Goal: Task Accomplishment & Management: Complete application form

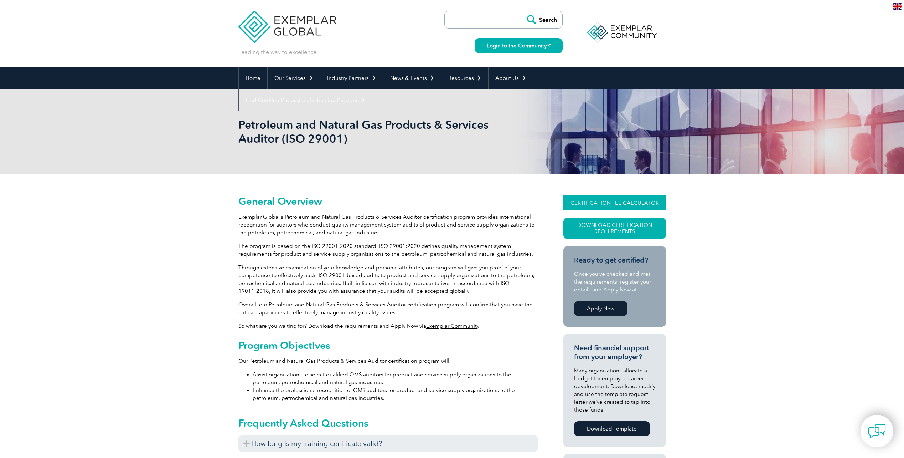
click at [578, 202] on link "CERTIFICATION FEE CALCULATOR" at bounding box center [614, 202] width 103 height 15
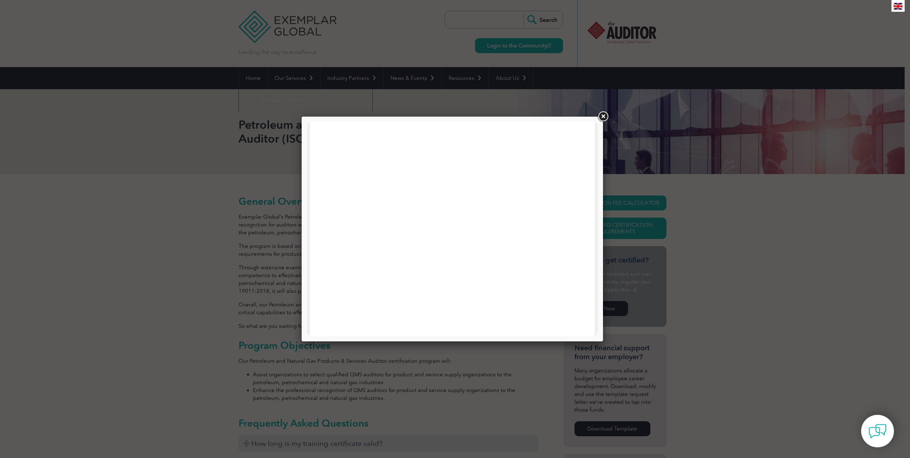
scroll to position [233, 0]
click at [602, 117] on link at bounding box center [602, 116] width 13 height 13
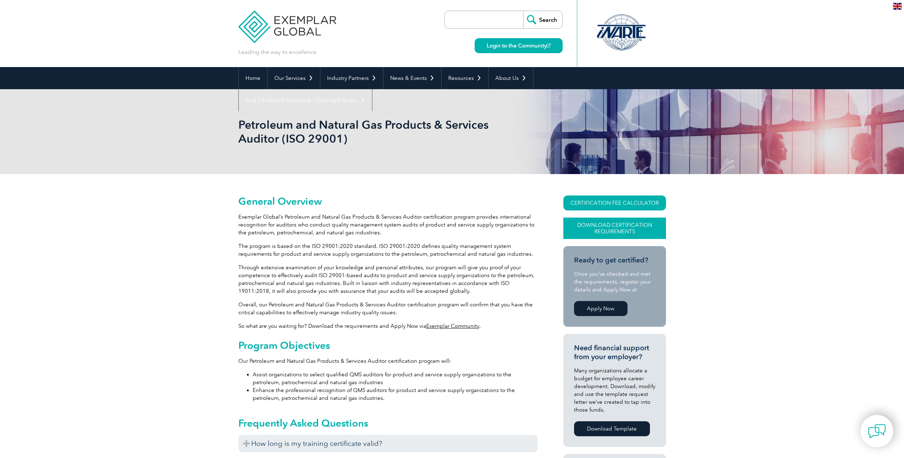
click at [609, 228] on link "Download Certification Requirements" at bounding box center [614, 227] width 103 height 21
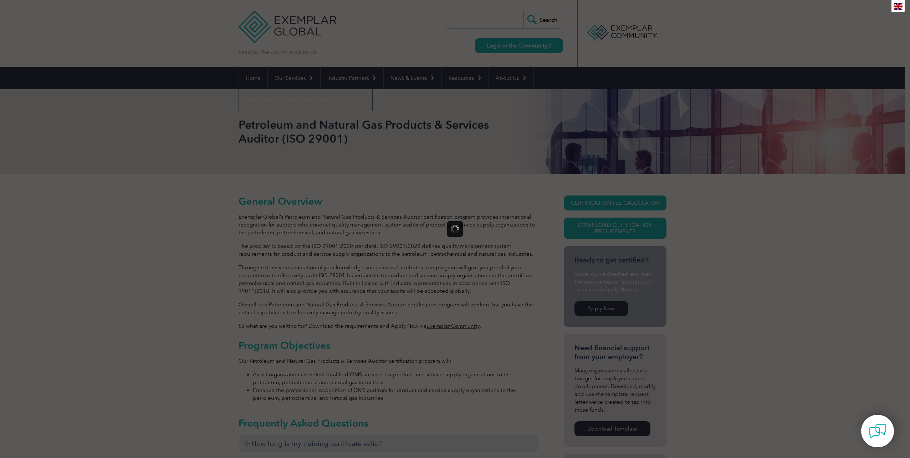
scroll to position [0, 0]
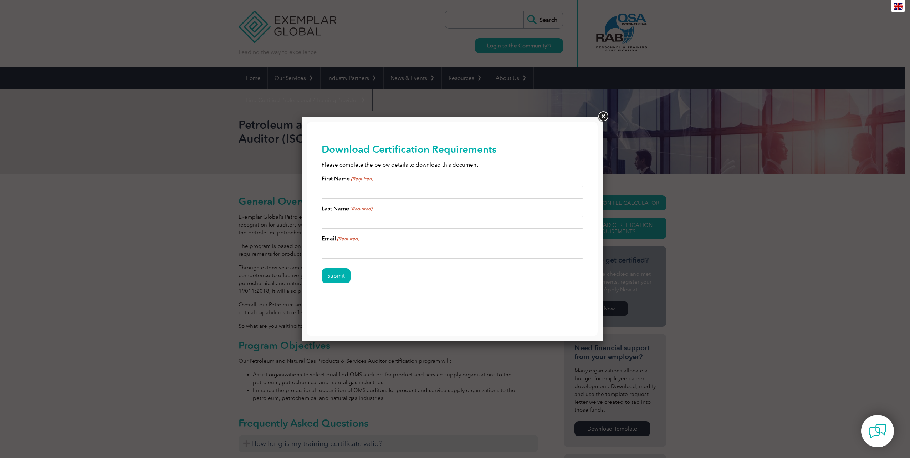
click at [362, 191] on input "First Name (Required)" at bounding box center [452, 192] width 262 height 13
type input "[PERSON_NAME]"
type input "LE DEM"
type input "[PERSON_NAME][EMAIL_ADDRESS][DOMAIN_NAME]"
click at [339, 272] on input "Submit" at bounding box center [335, 275] width 29 height 15
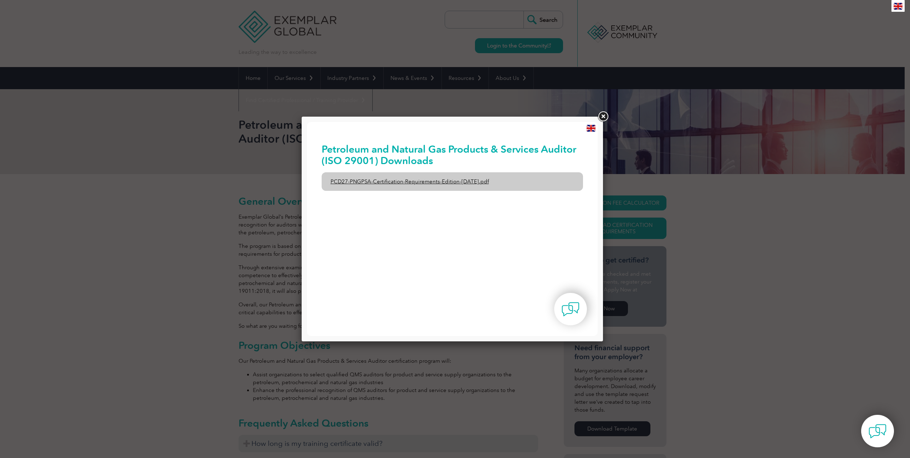
click at [482, 184] on link "PCD27-PNGPSA-Certification-Requirements-Edition-[DATE].pdf" at bounding box center [452, 181] width 262 height 19
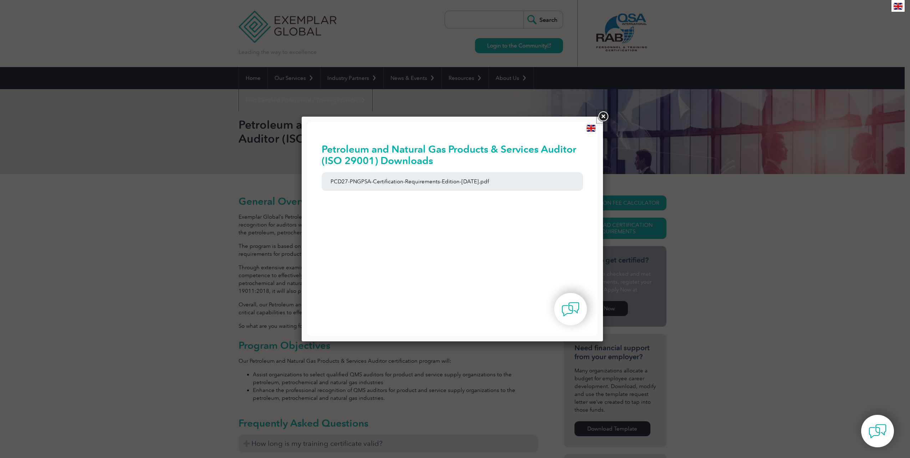
click at [601, 120] on link at bounding box center [602, 116] width 13 height 13
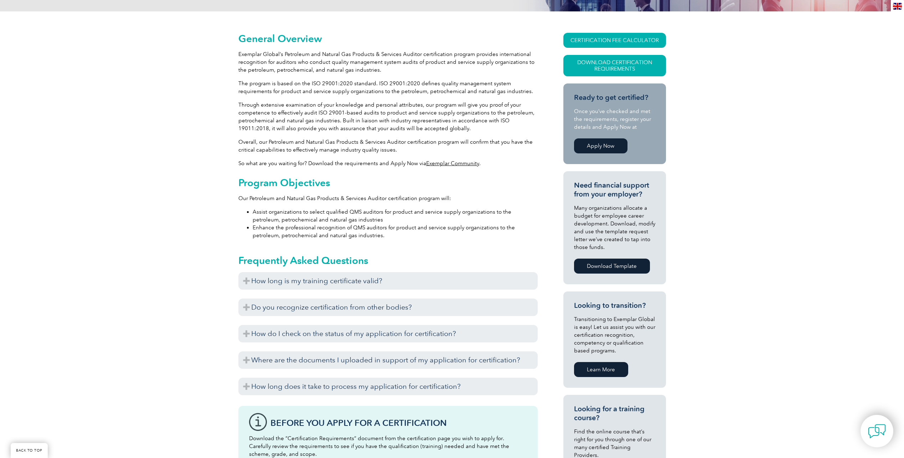
scroll to position [178, 0]
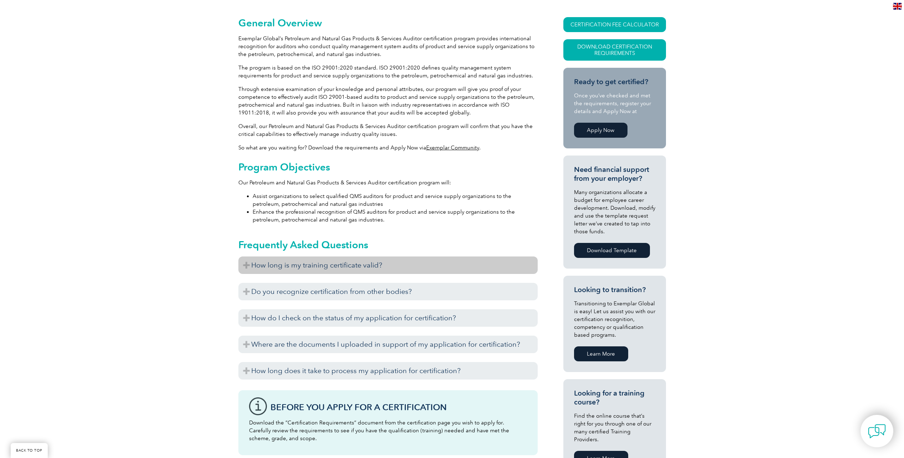
click at [388, 265] on h3 "How long is my training certificate valid?" at bounding box center [387, 264] width 299 height 17
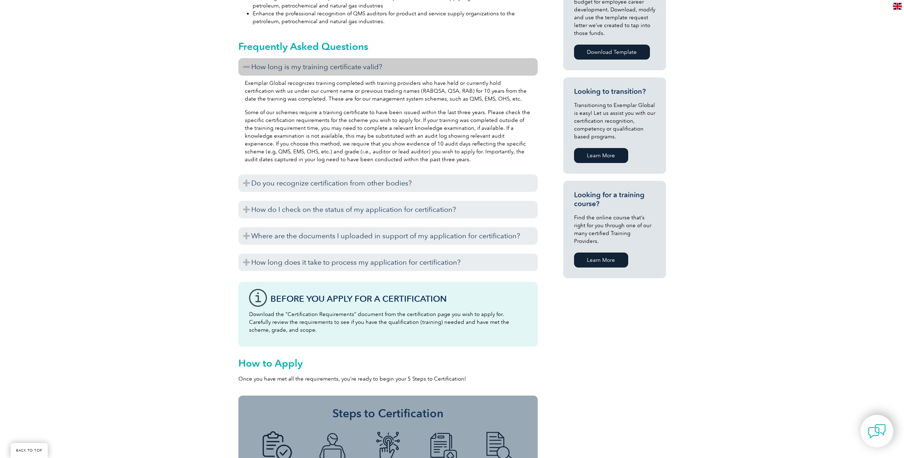
scroll to position [392, 0]
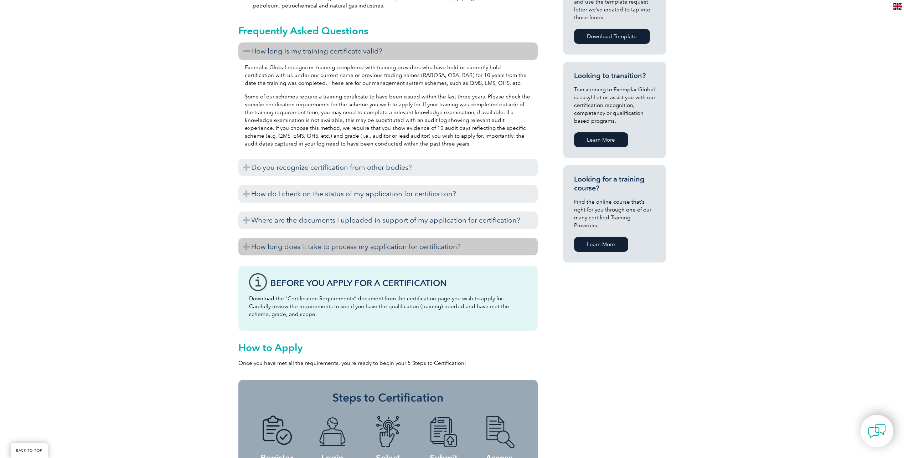
click at [242, 249] on h3 "How long does it take to process my application for certification?" at bounding box center [387, 246] width 299 height 17
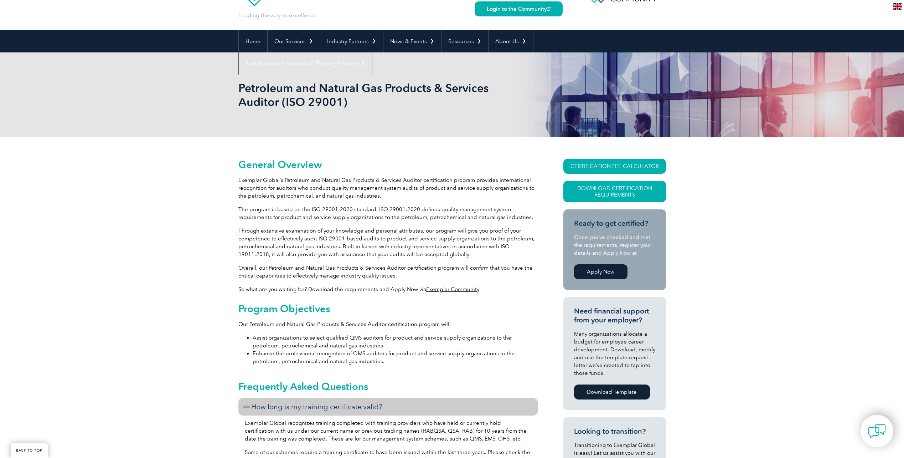
scroll to position [0, 0]
